Goal: Task Accomplishment & Management: Manage account settings

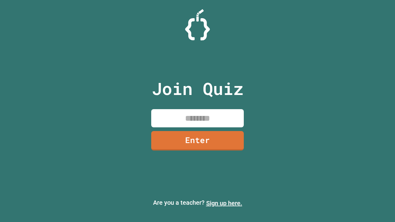
click at [224, 203] on link "Sign up here." at bounding box center [224, 203] width 36 height 7
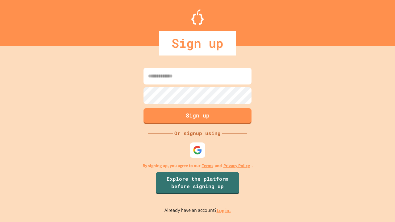
click at [224, 211] on link "Log in." at bounding box center [224, 210] width 14 height 6
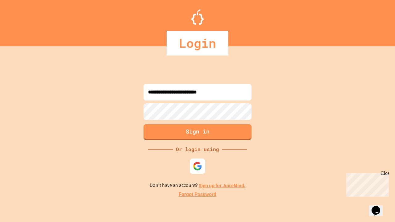
type input "**********"
